Goal: Find contact information: Find contact information

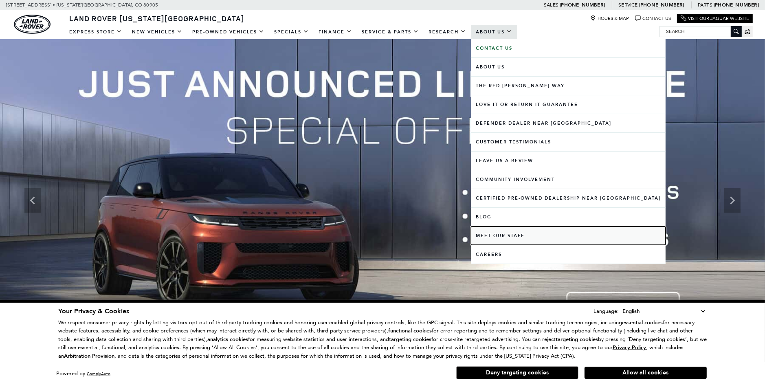
click at [497, 236] on link "Meet Our Staff" at bounding box center [568, 235] width 195 height 18
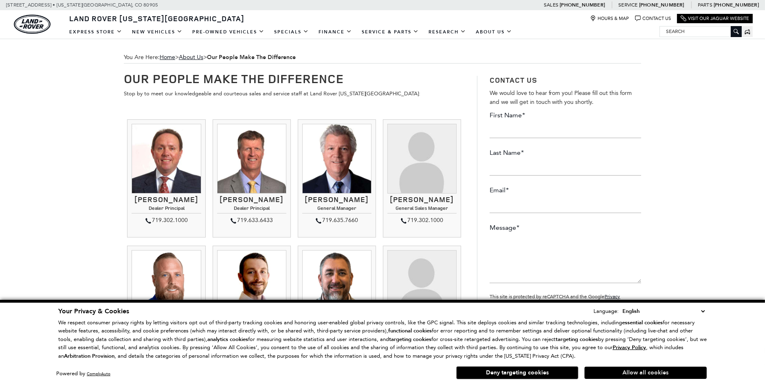
click at [663, 371] on button "Allow all cookies" at bounding box center [645, 372] width 122 height 12
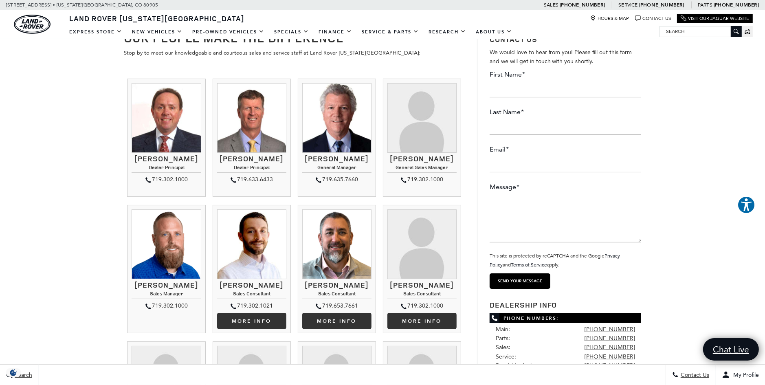
scroll to position [41, 0]
drag, startPoint x: 394, startPoint y: 177, endPoint x: 450, endPoint y: 179, distance: 55.4
click at [450, 172] on h4 "General Sales Manager" at bounding box center [421, 169] width 69 height 8
drag, startPoint x: 450, startPoint y: 179, endPoint x: 432, endPoint y: 158, distance: 27.2
click at [432, 158] on h3 "Kimberley Zacharias" at bounding box center [421, 159] width 69 height 8
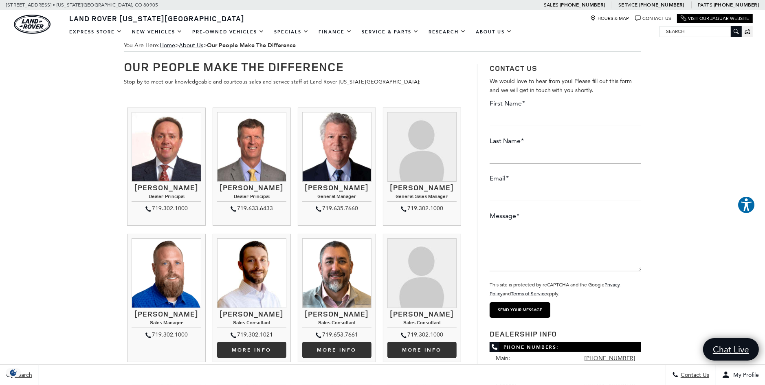
scroll to position [0, 0]
